Goal: Task Accomplishment & Management: Manage account settings

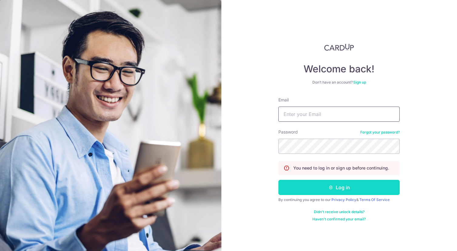
type input "[EMAIL_ADDRESS][DOMAIN_NAME]"
click at [366, 188] on button "Log in" at bounding box center [338, 187] width 121 height 15
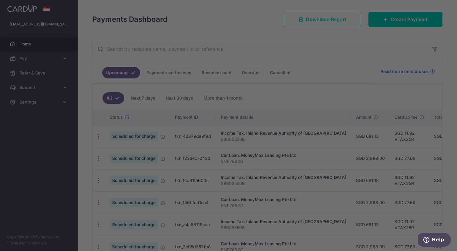
scroll to position [81, 0]
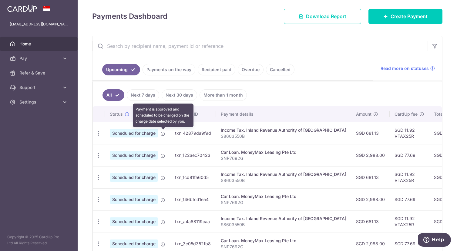
click at [163, 133] on icon at bounding box center [162, 134] width 5 height 5
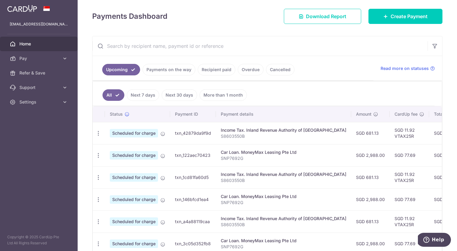
click at [136, 96] on link "Next 7 days" at bounding box center [143, 95] width 32 height 12
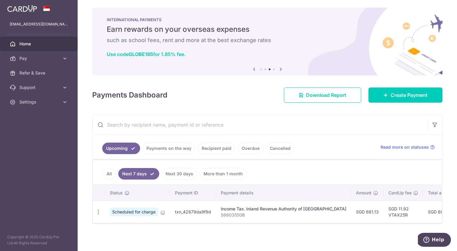
scroll to position [4, 0]
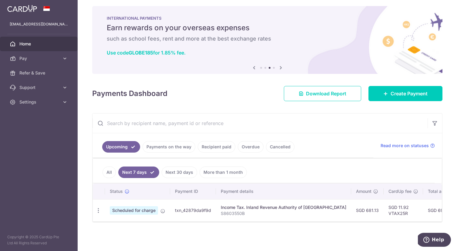
click at [108, 171] on link "All" at bounding box center [108, 173] width 13 height 12
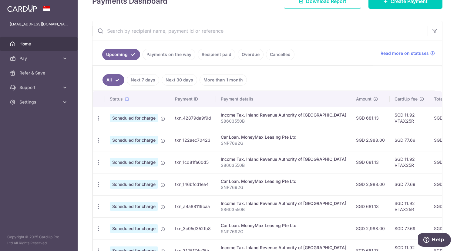
scroll to position [97, 0]
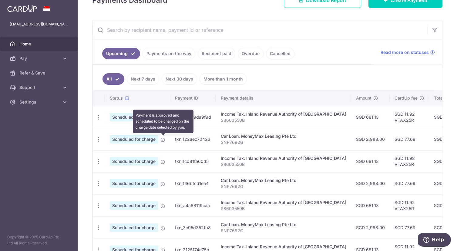
click at [162, 141] on icon at bounding box center [162, 140] width 5 height 5
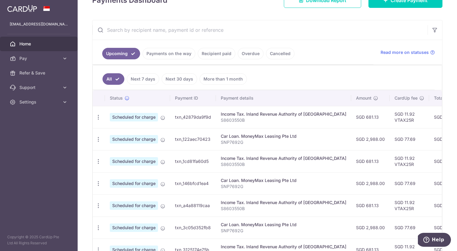
click at [150, 139] on span "Scheduled for charge" at bounding box center [134, 139] width 48 height 8
click at [97, 121] on icon "button" at bounding box center [98, 117] width 6 height 6
click at [121, 157] on span "Update payment" at bounding box center [130, 156] width 41 height 7
radio input "true"
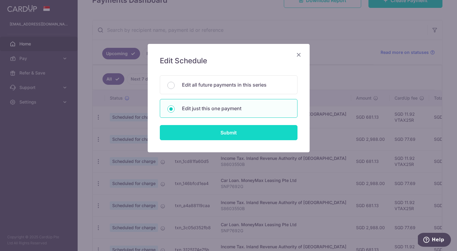
click at [246, 134] on input "Submit" at bounding box center [229, 132] width 138 height 15
radio input "true"
type input "2,988.00"
type input "[DATE]"
type input "SNP7692G"
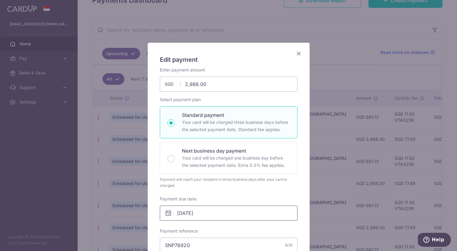
scroll to position [0, 0]
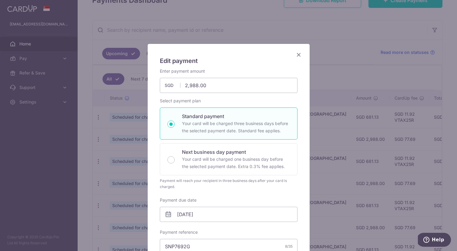
click at [299, 55] on icon "Close" at bounding box center [298, 55] width 7 height 8
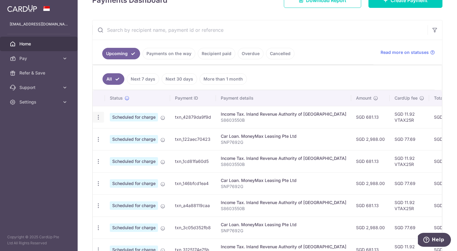
click at [99, 117] on icon "button" at bounding box center [98, 117] width 6 height 6
click at [119, 133] on span "Update payment" at bounding box center [130, 133] width 41 height 7
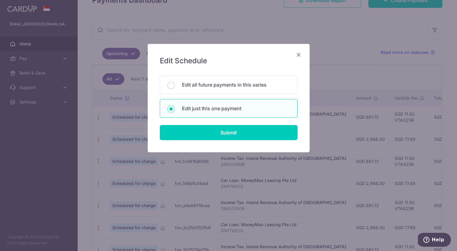
click at [302, 54] on div "Edit Schedule You will be editing all 8 payments to Inland Revenue Authority of…" at bounding box center [229, 98] width 162 height 109
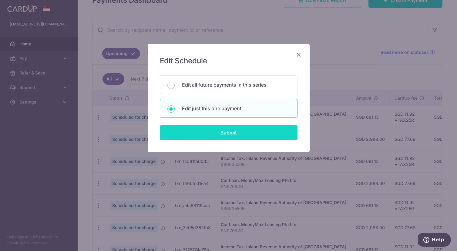
click at [239, 133] on input "Submit" at bounding box center [229, 132] width 138 height 15
type input "681.13"
radio input "true"
type input "[DATE]"
type input "S8603550B"
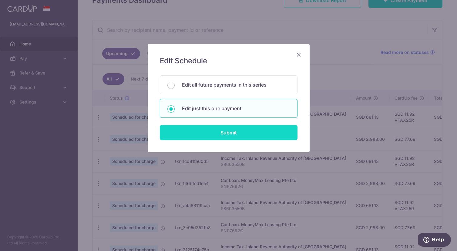
type input "VTAX25R"
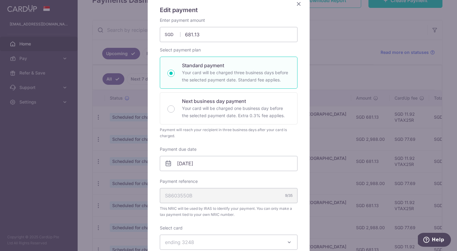
scroll to position [58, 0]
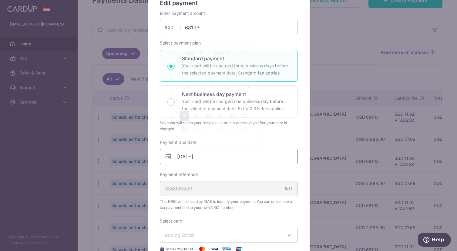
click at [180, 156] on input "[DATE]" at bounding box center [229, 156] width 138 height 15
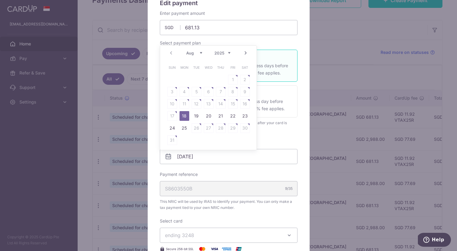
click at [174, 116] on table "Sun Mon Tue Wed Thu Fri Sat 1 2 3 4 5 6 7 8 9 10 11 12 13 14 15 16 17 18 19 20 …" at bounding box center [208, 104] width 85 height 85
click at [175, 112] on table "Sun Mon Tue Wed Thu Fri Sat 1 2 3 4 5 6 7 8 9 10 11 12 13 14 15 16 17 18 19 20 …" at bounding box center [208, 104] width 85 height 85
click at [264, 138] on div "Enter payment amount 681.13 681.13 SGD To change the payment amount, please can…" at bounding box center [229, 147] width 138 height 275
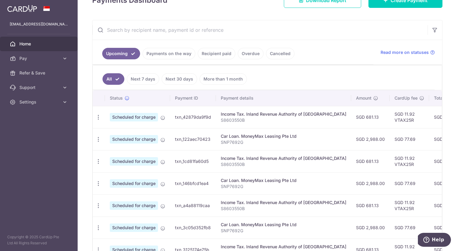
click at [180, 79] on link "Next 30 days" at bounding box center [179, 79] width 35 height 12
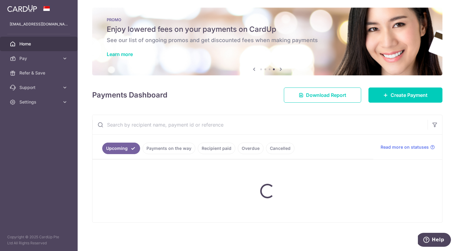
scroll to position [4, 0]
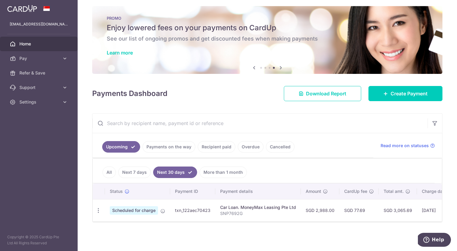
click at [210, 172] on link "More than 1 month" at bounding box center [223, 173] width 47 height 12
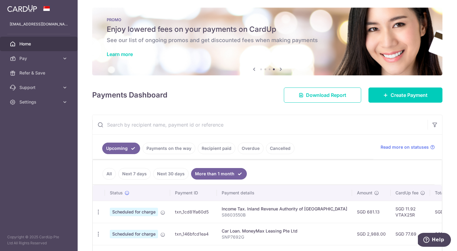
scroll to position [97, 0]
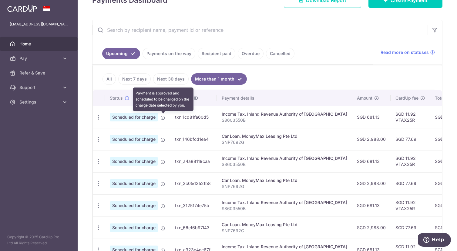
click at [163, 120] on icon at bounding box center [162, 118] width 5 height 5
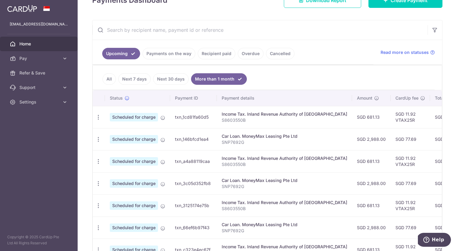
click at [223, 55] on link "Recipient paid" at bounding box center [217, 54] width 38 height 12
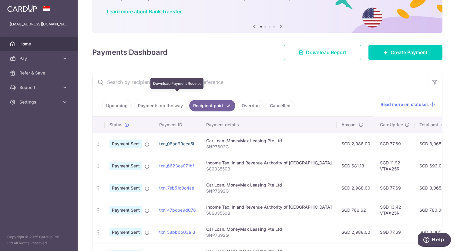
scroll to position [0, 0]
